Goal: Check status: Check status

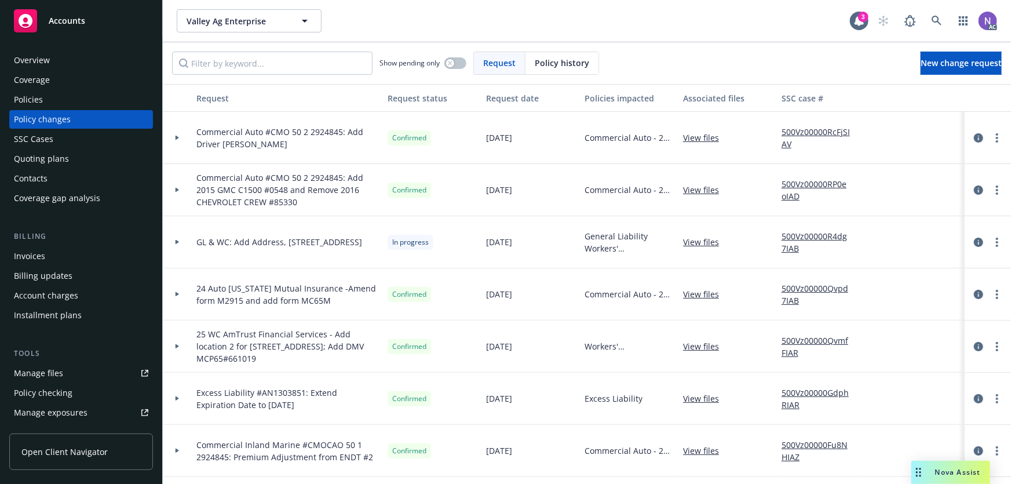
click at [82, 101] on div "Policies" at bounding box center [81, 99] width 134 height 19
